Goal: Book appointment/travel/reservation

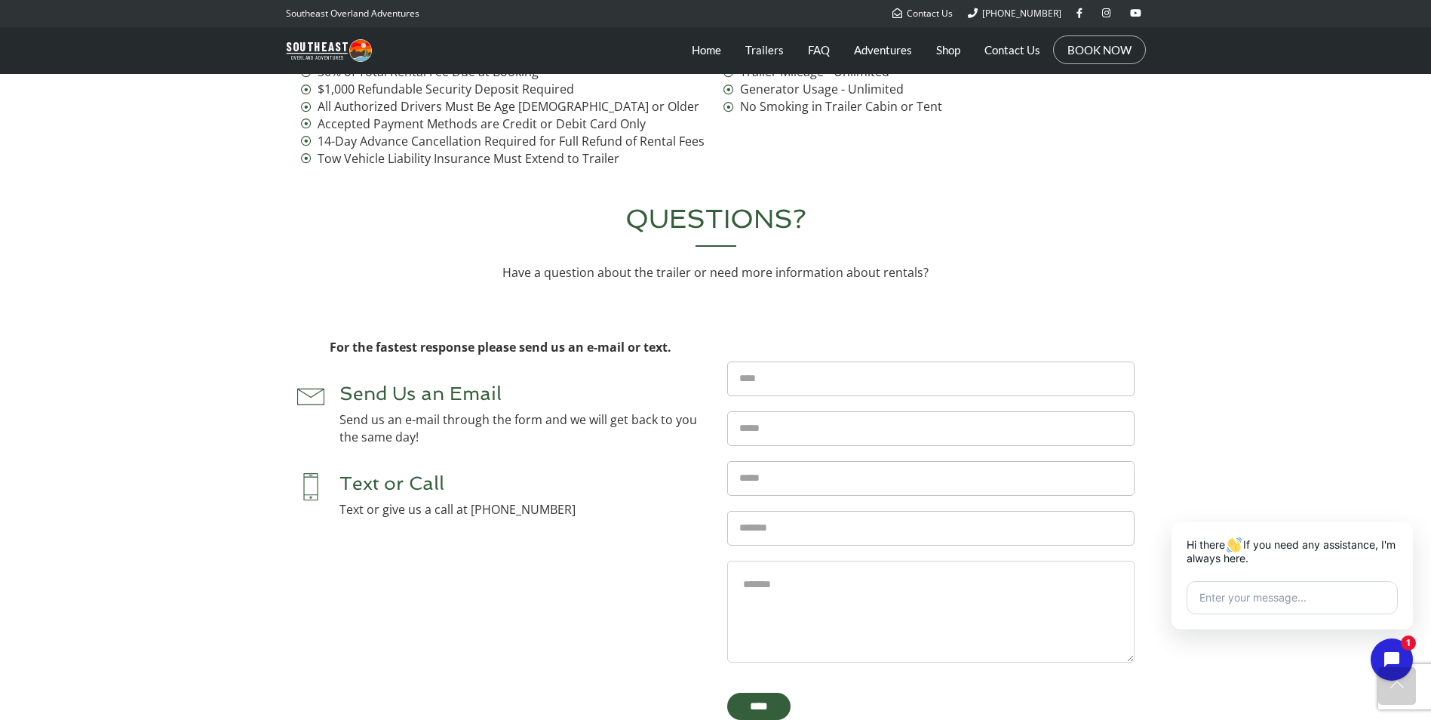
scroll to position [5960, 0]
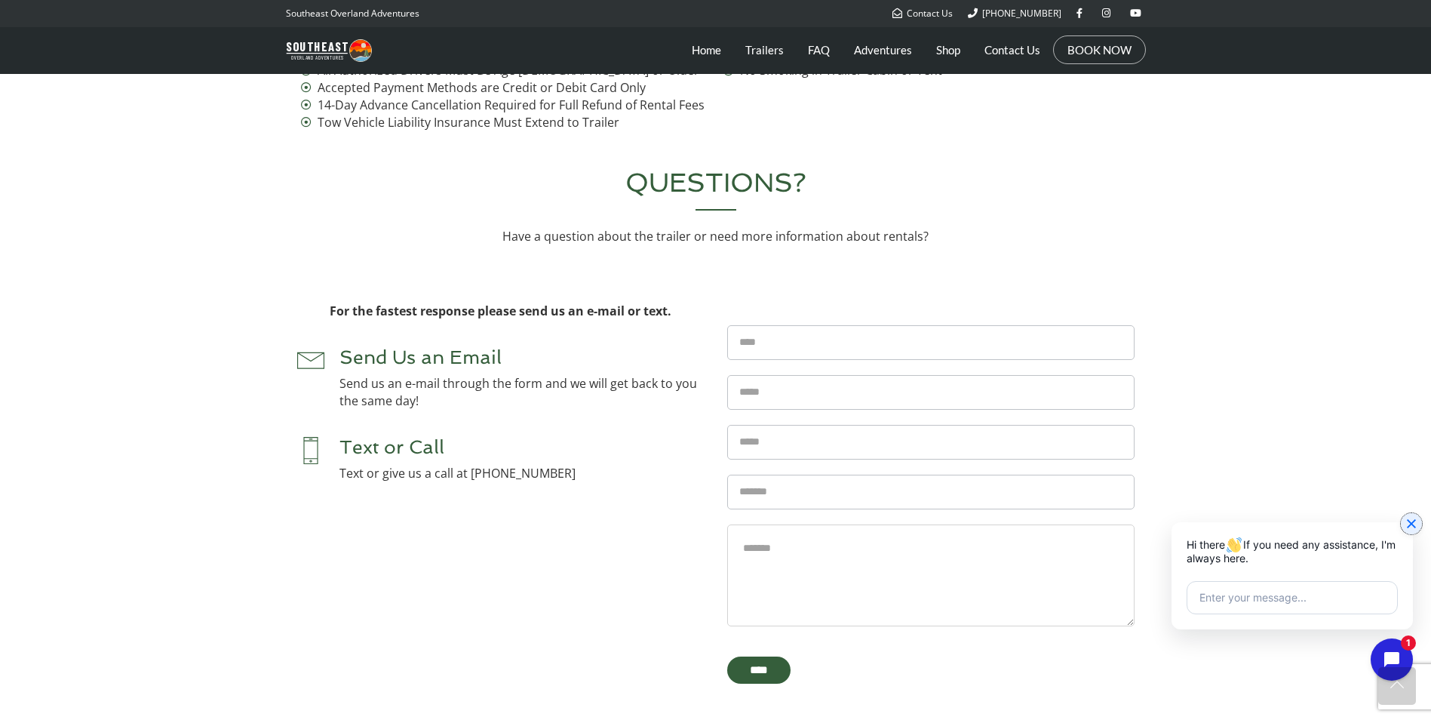
click at [1415, 524] on icon "Close chat widget" at bounding box center [1411, 523] width 15 height 15
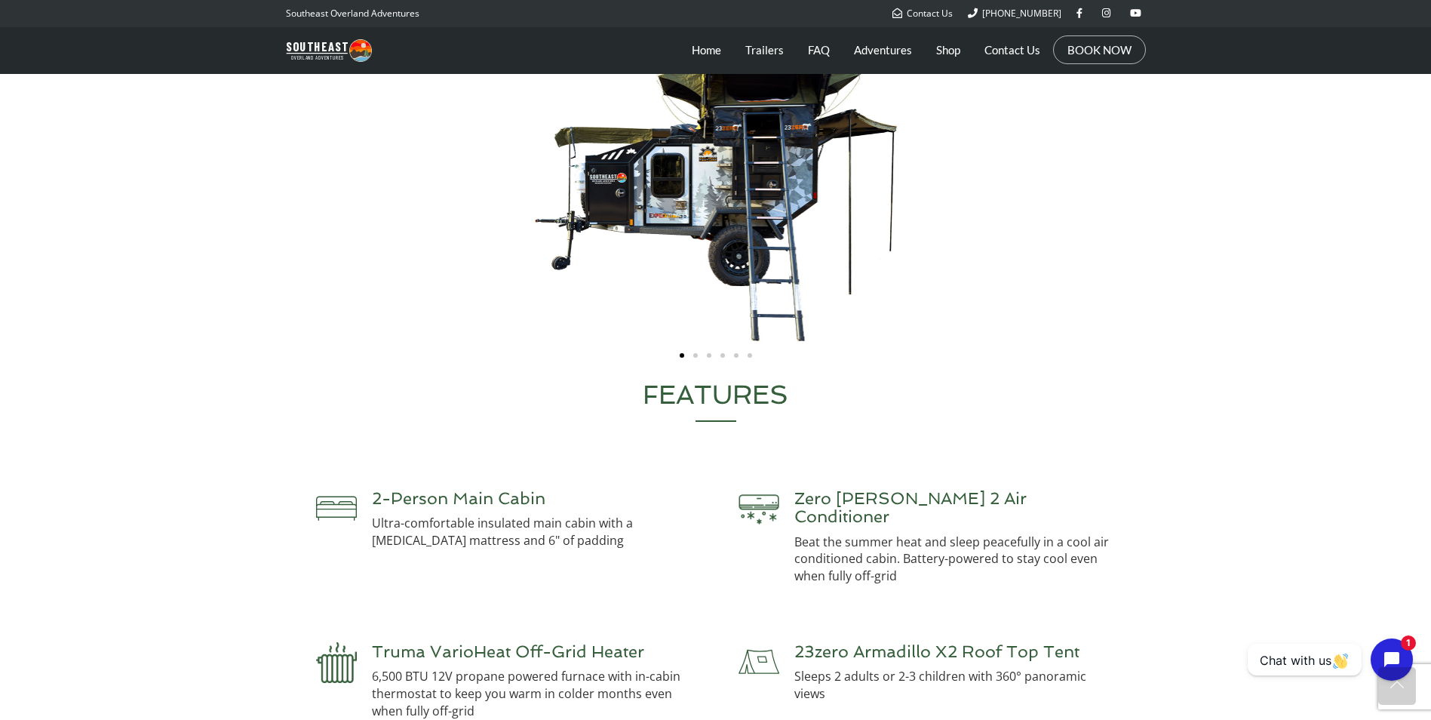
scroll to position [3093, 0]
click at [777, 50] on link "Trailers" at bounding box center [764, 50] width 38 height 38
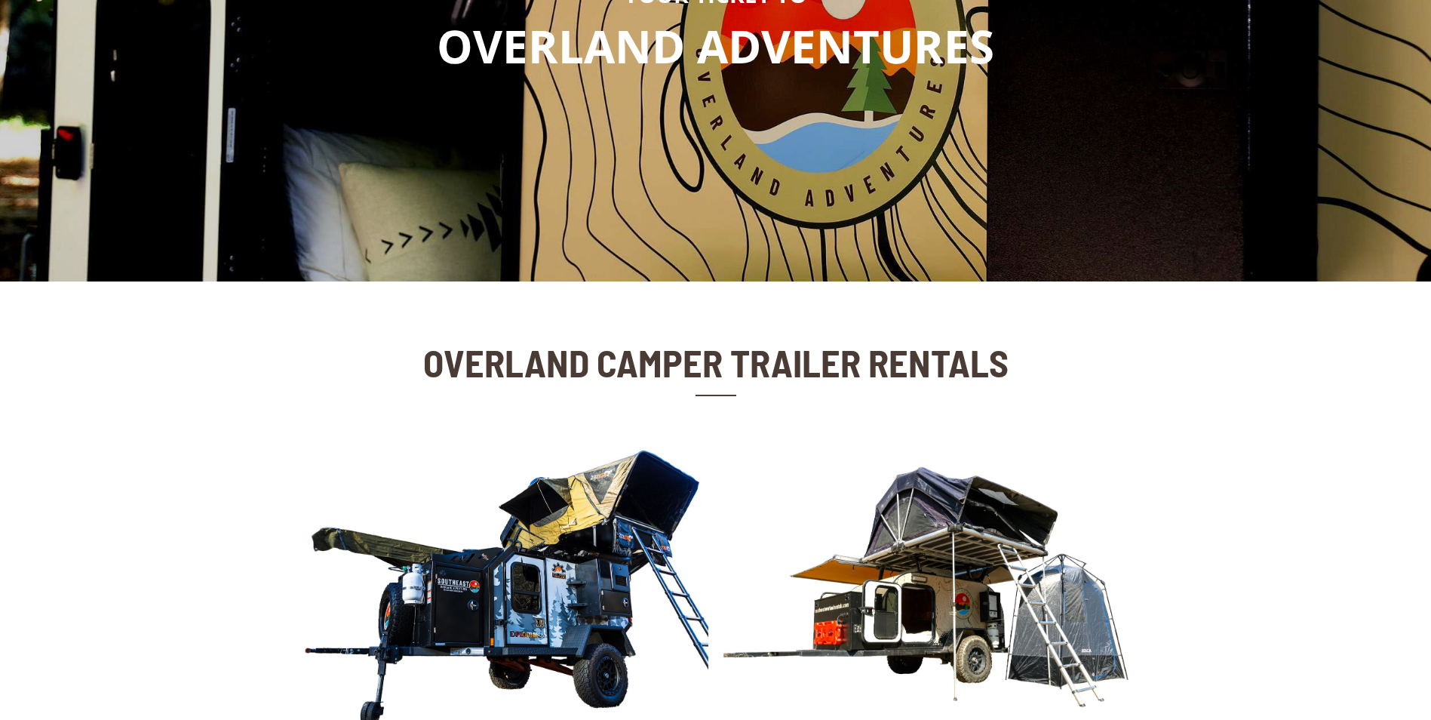
scroll to position [528, 0]
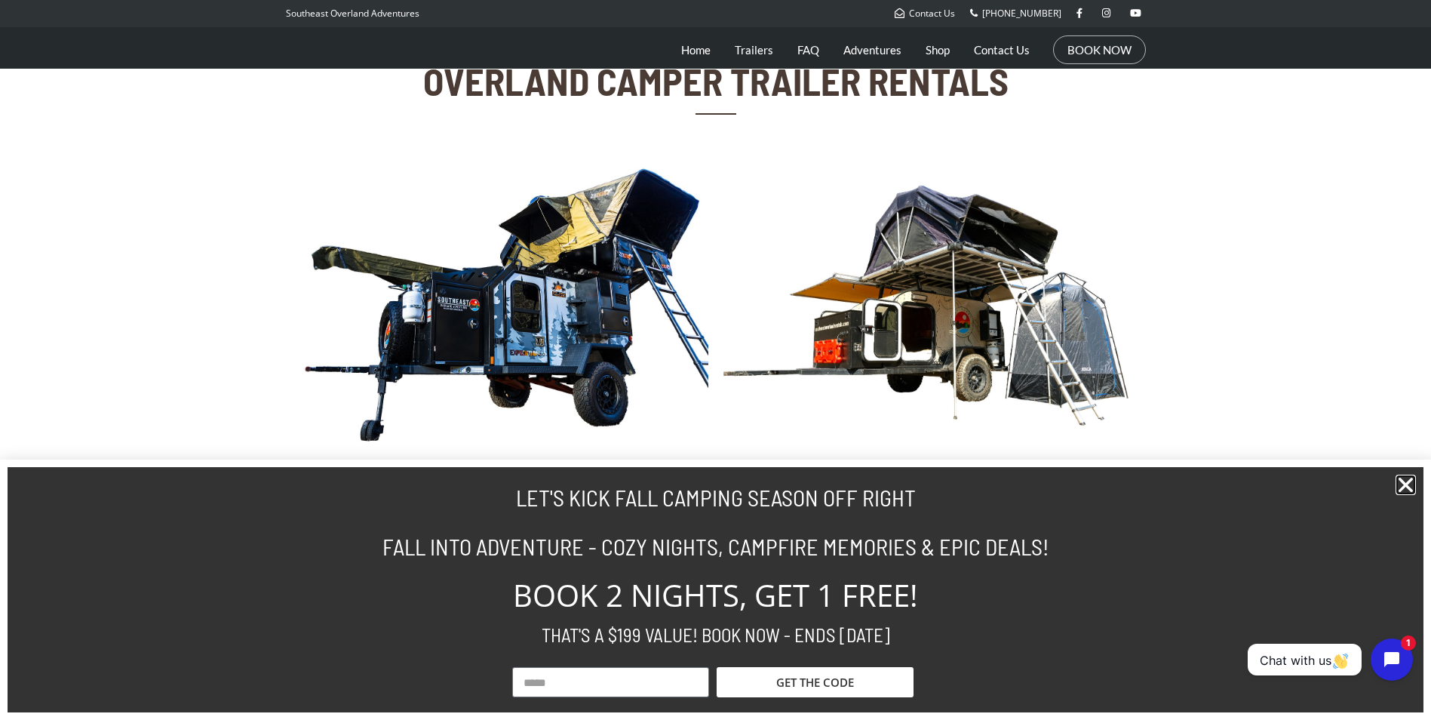
click at [1411, 478] on icon "Close" at bounding box center [1406, 485] width 20 height 20
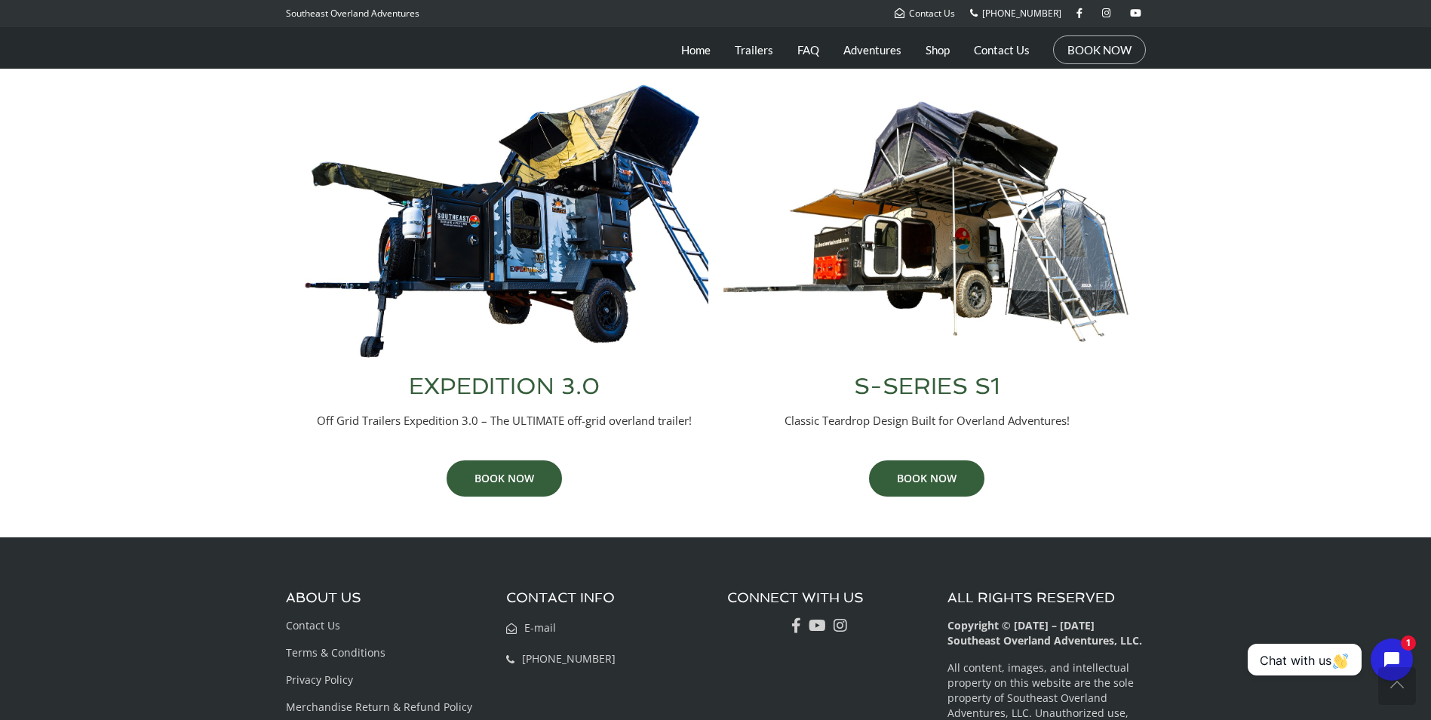
scroll to position [604, 0]
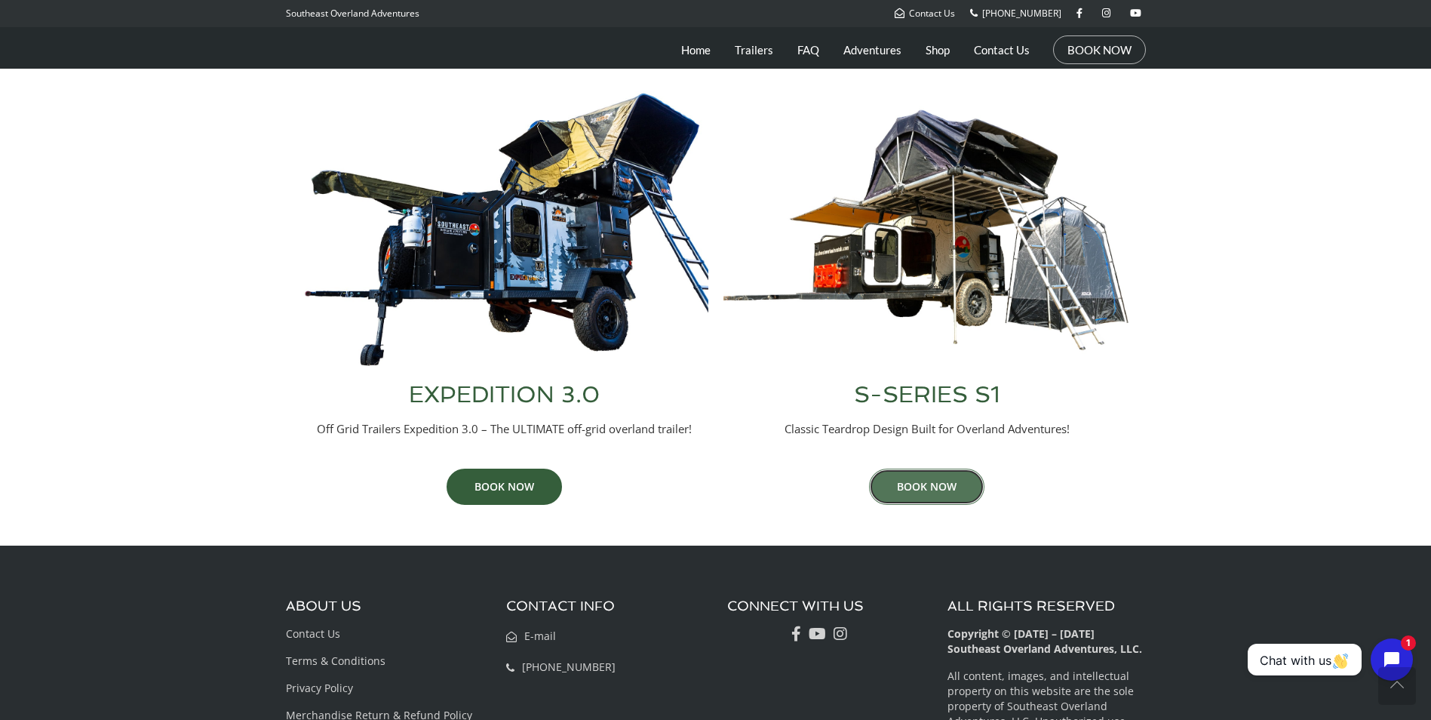
click at [933, 498] on link "BOOK NOW" at bounding box center [926, 487] width 115 height 36
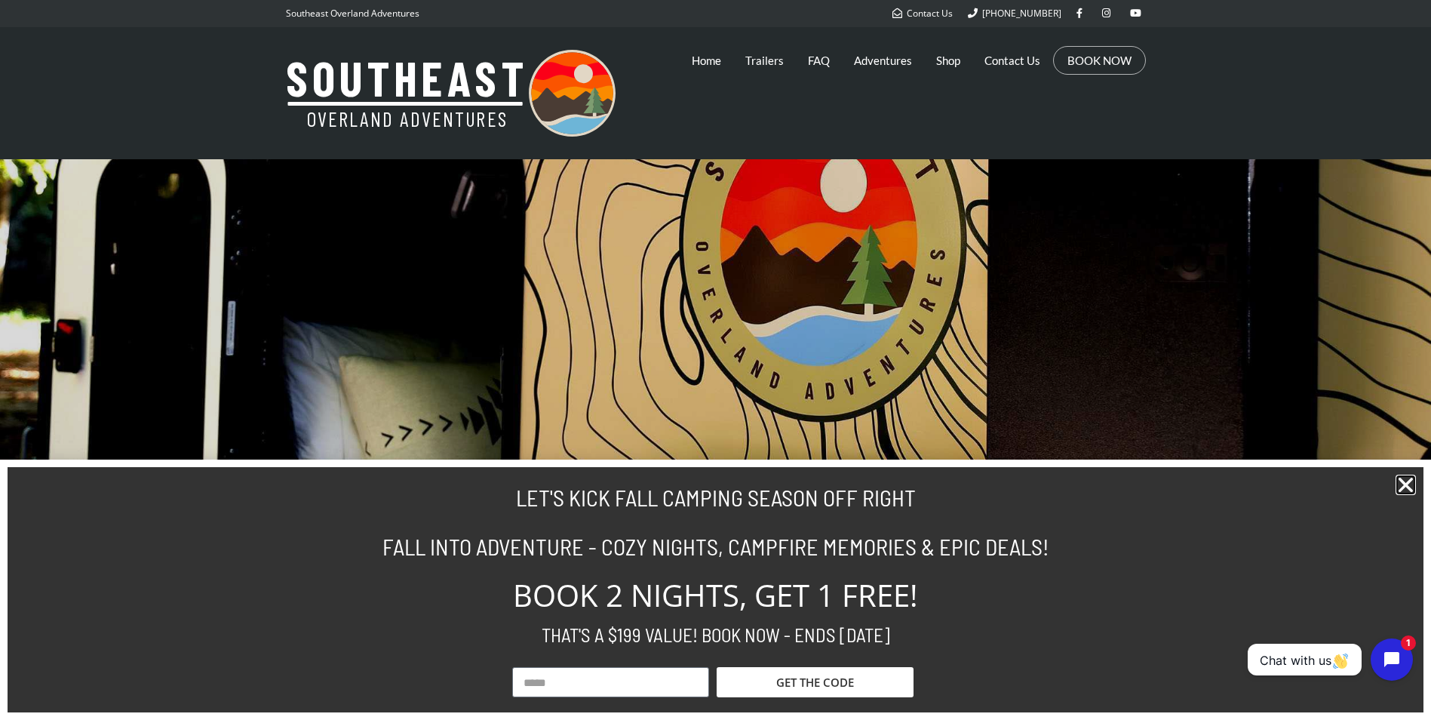
click at [1399, 482] on icon "Close" at bounding box center [1406, 485] width 20 height 20
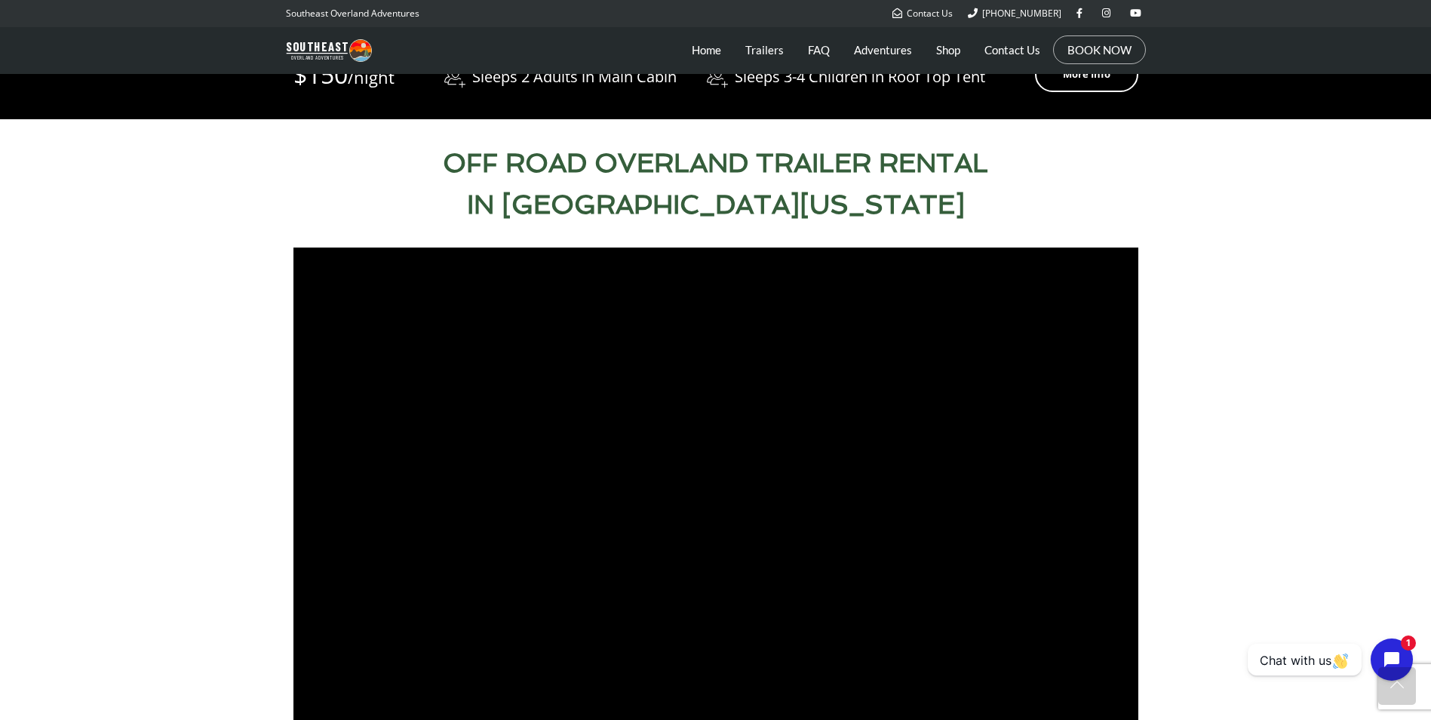
scroll to position [679, 0]
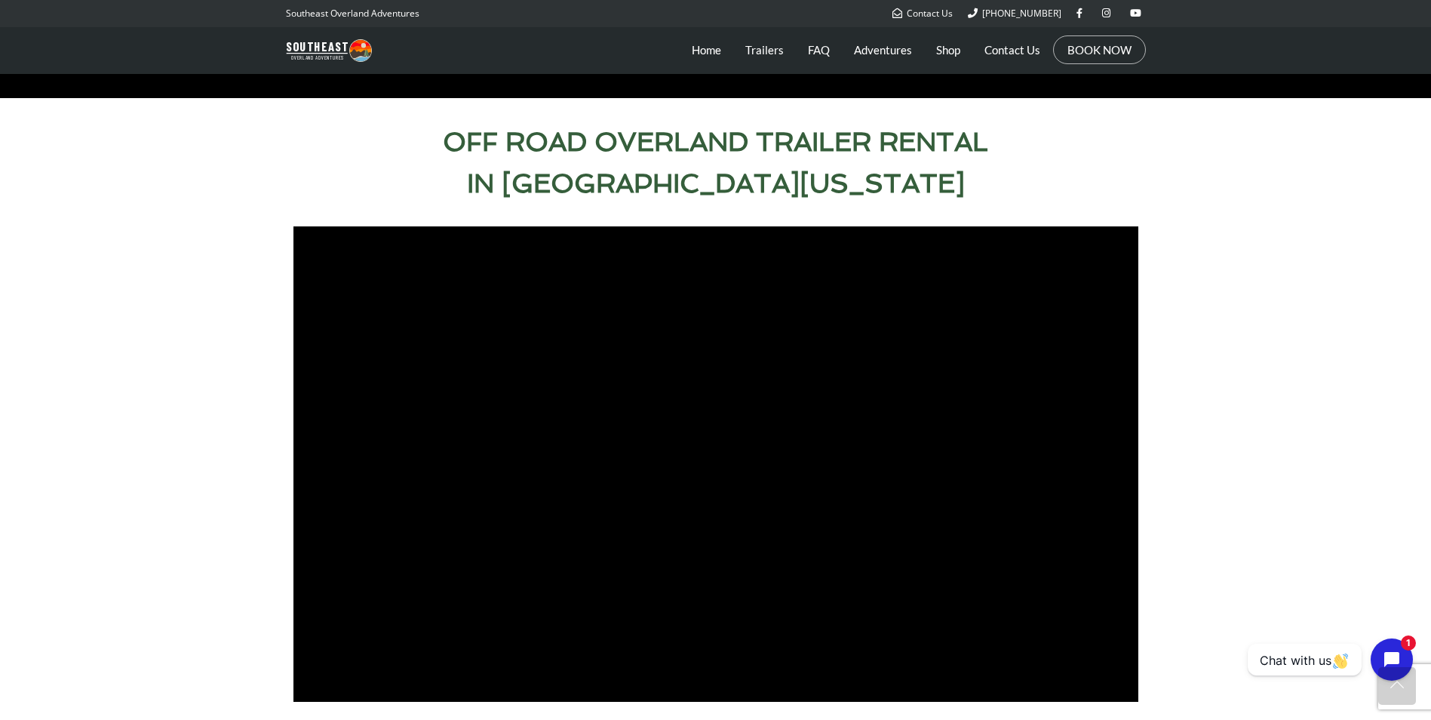
click at [1271, 510] on section at bounding box center [715, 464] width 1431 height 490
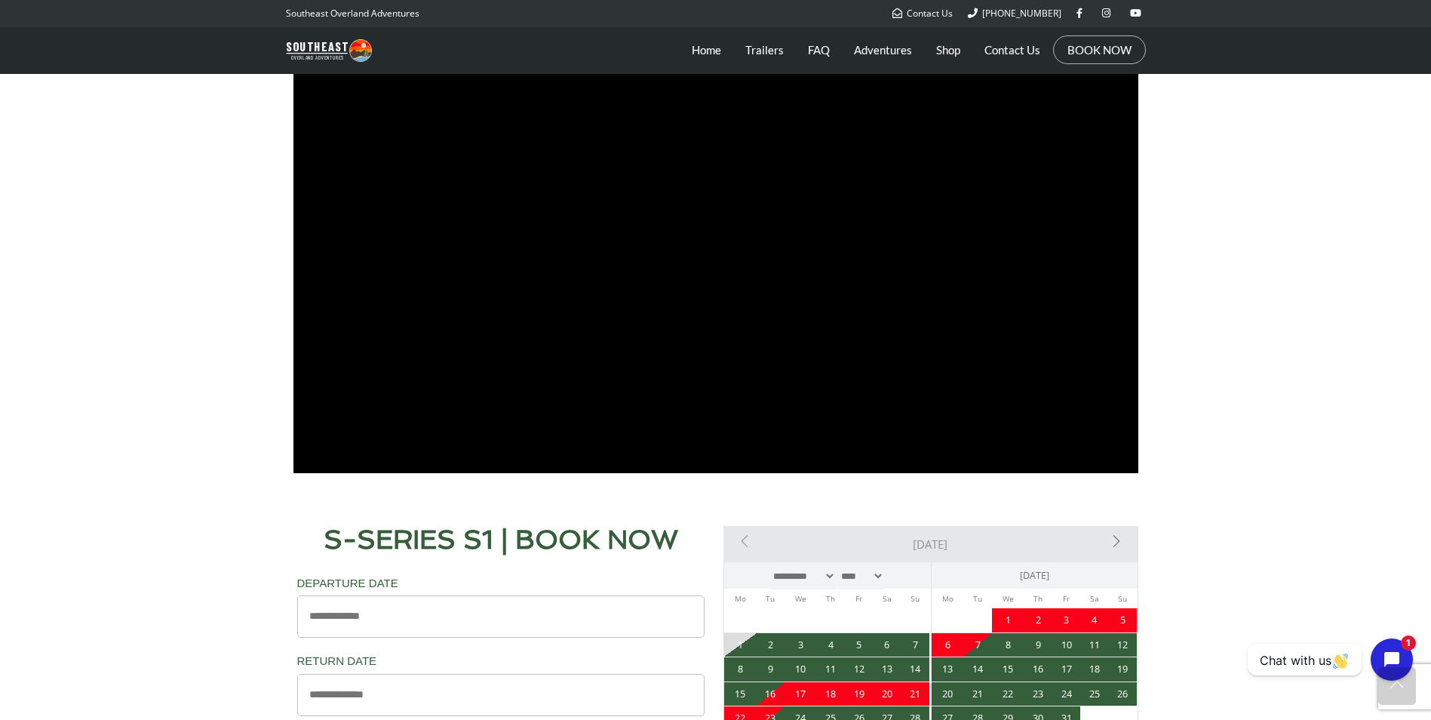
scroll to position [1056, 0]
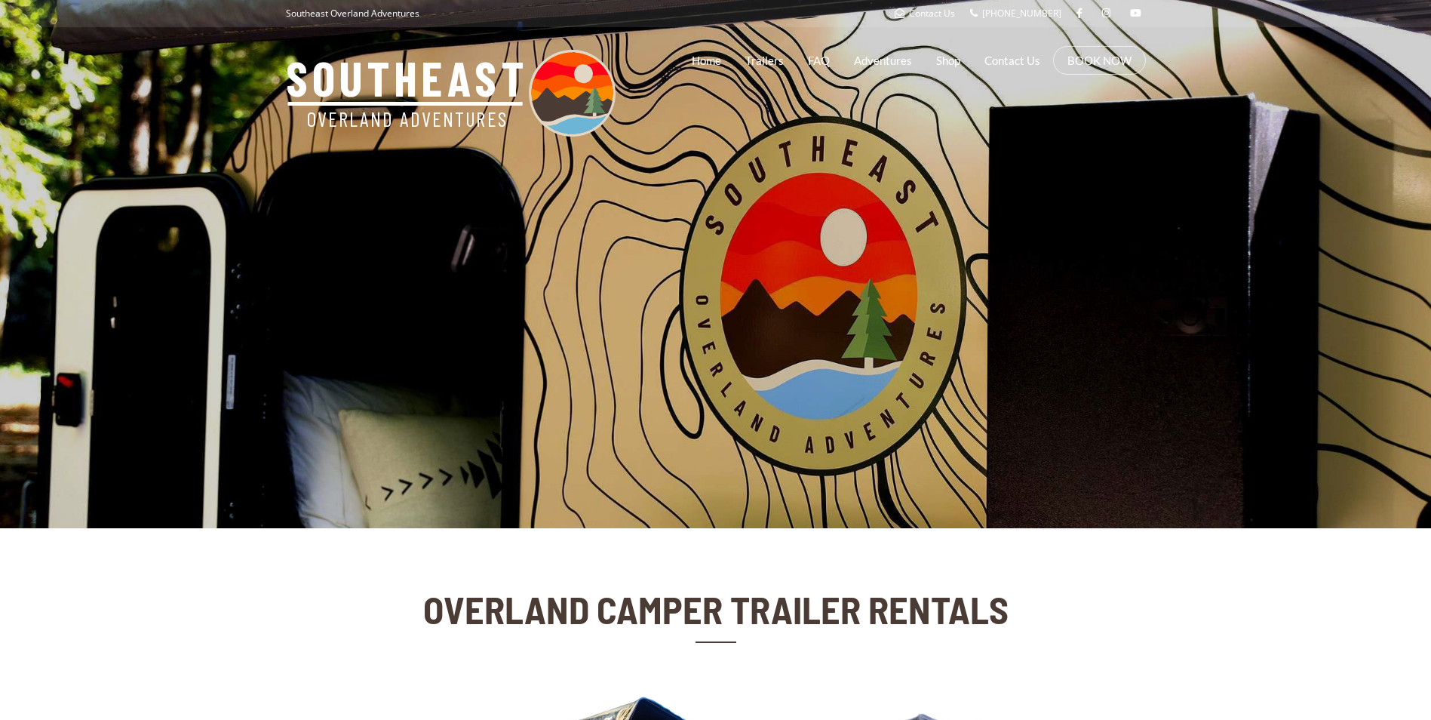
scroll to position [606, 0]
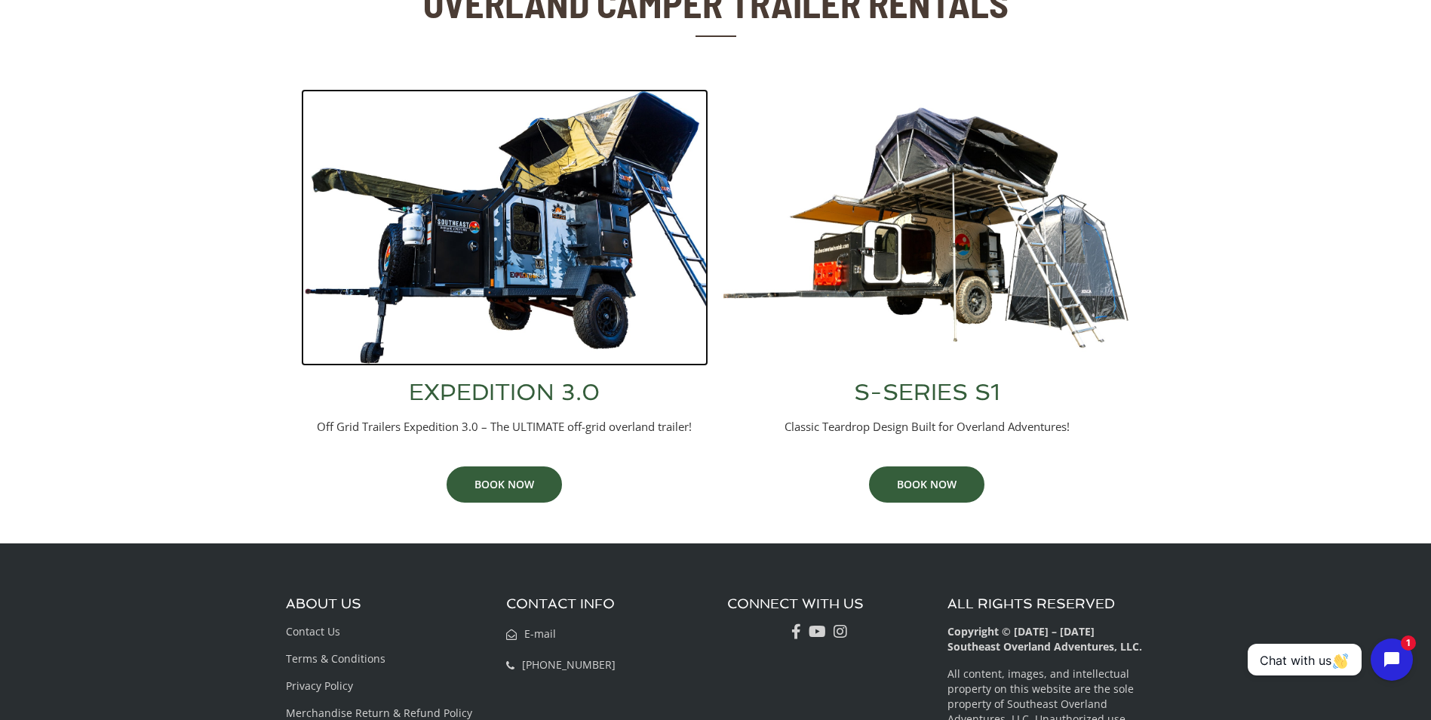
click at [530, 264] on img at bounding box center [504, 227] width 407 height 277
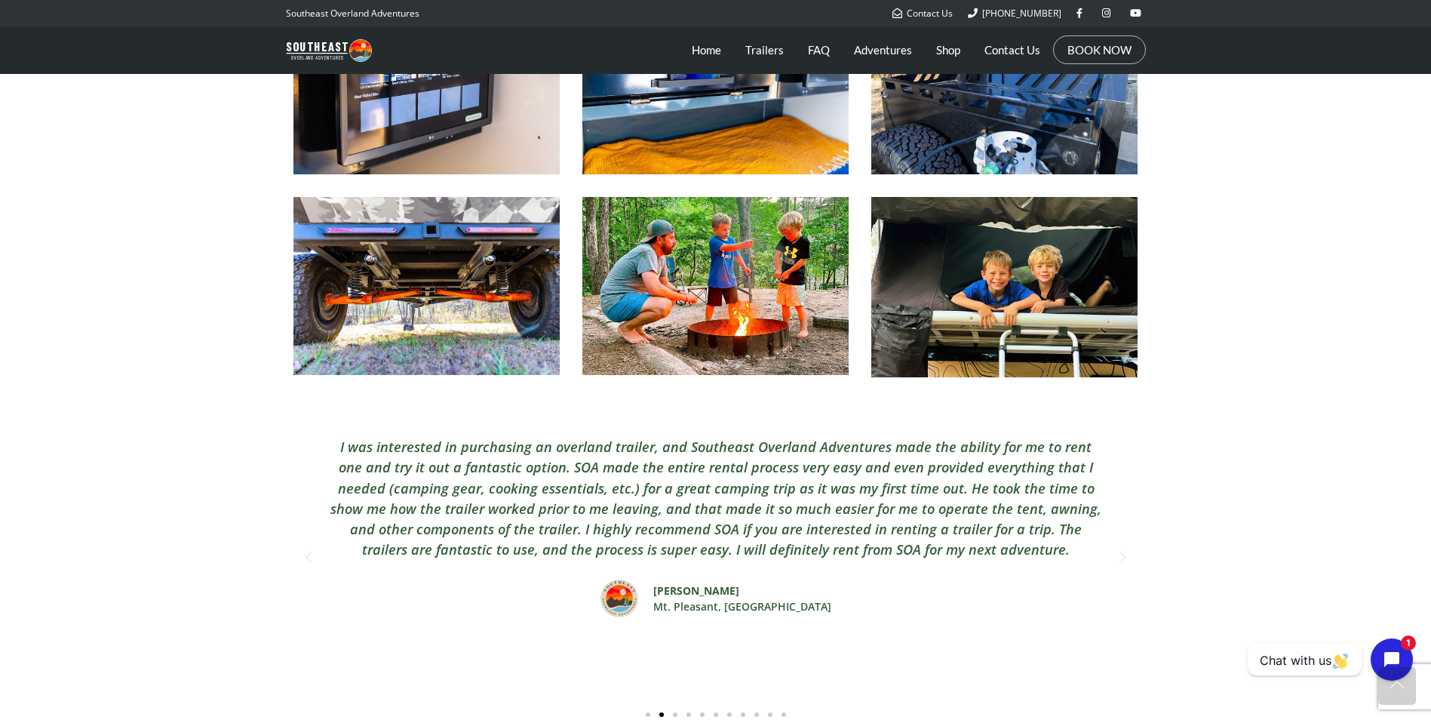
scroll to position [2414, 0]
